Goal: Information Seeking & Learning: Learn about a topic

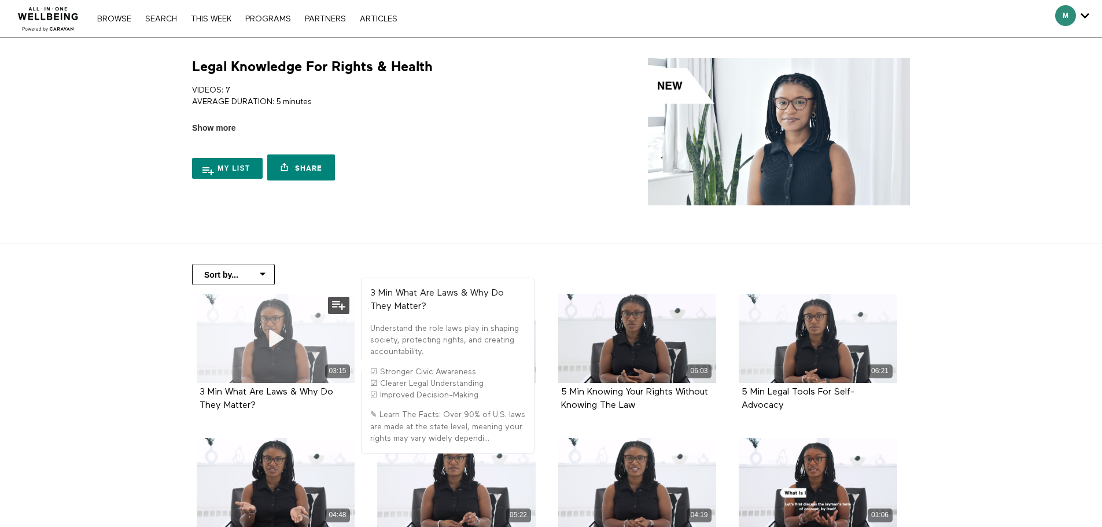
click at [274, 354] on span at bounding box center [275, 338] width 35 height 35
